Goal: Information Seeking & Learning: Learn about a topic

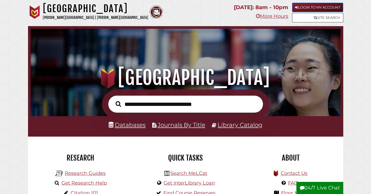
click at [326, 9] on link "Login to My Account" at bounding box center [317, 7] width 51 height 9
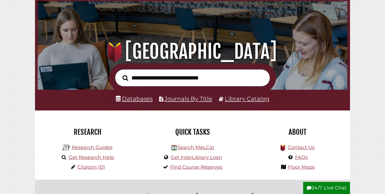
scroll to position [34, 0]
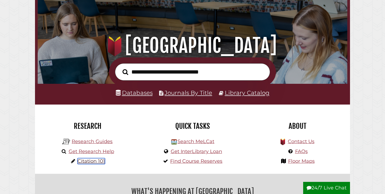
click at [86, 163] on link "Citation 101" at bounding box center [91, 161] width 27 height 6
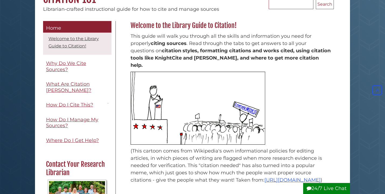
scroll to position [59, 0]
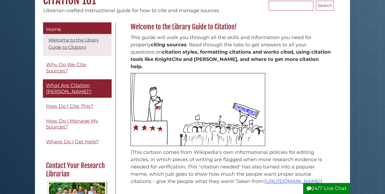
click at [79, 89] on link "What Are Citation Styles?" at bounding box center [77, 88] width 68 height 18
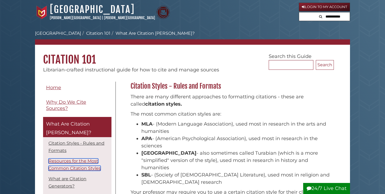
click at [84, 158] on link "Resources for the Most Common Citation Styles" at bounding box center [74, 164] width 52 height 12
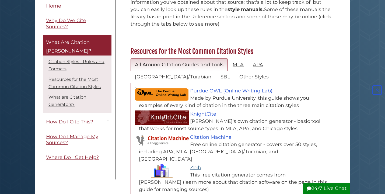
scroll to position [217, 0]
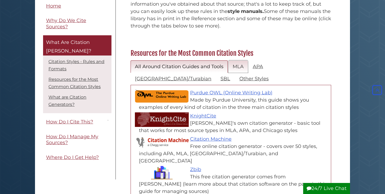
click at [240, 60] on link "MLA" at bounding box center [238, 66] width 20 height 13
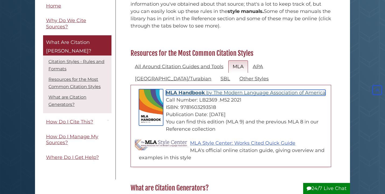
click at [194, 90] on span "MLA Handbook" at bounding box center [185, 93] width 39 height 6
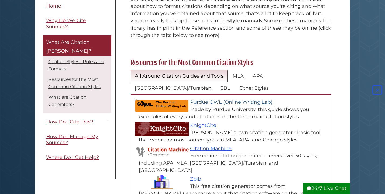
scroll to position [208, 0]
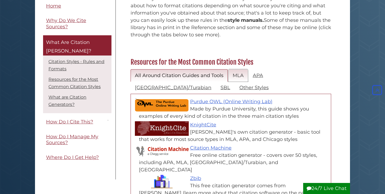
click at [232, 69] on link "MLA" at bounding box center [238, 75] width 20 height 13
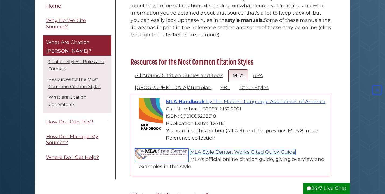
click at [205, 149] on link "MLA Style Center: Works Cited Quick Guide" at bounding box center [242, 152] width 105 height 6
